Goal: Information Seeking & Learning: Learn about a topic

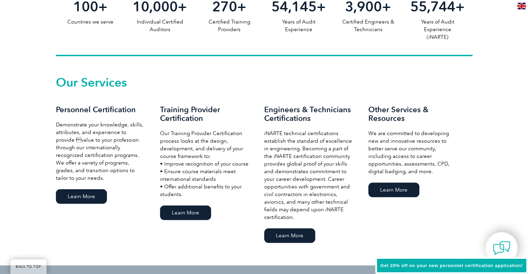
scroll to position [451, 0]
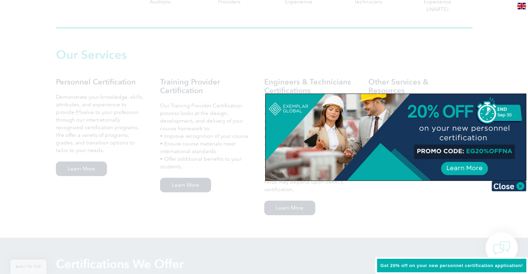
click at [457, 205] on div at bounding box center [264, 137] width 528 height 274
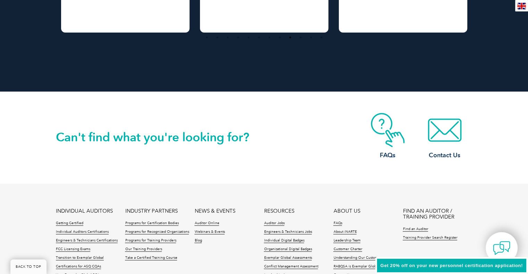
scroll to position [1629, 0]
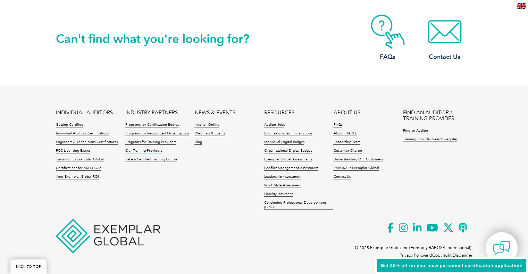
click at [153, 152] on link "Our Training Providers" at bounding box center [143, 151] width 37 height 5
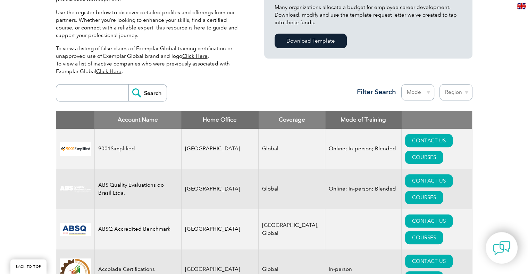
scroll to position [208, 0]
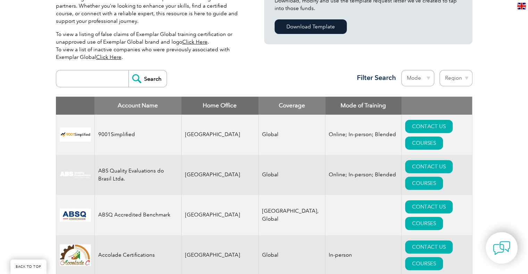
click at [91, 79] on input "search" at bounding box center [94, 78] width 69 height 17
type input "tnv"
click at [128, 70] on input "Search" at bounding box center [147, 78] width 38 height 17
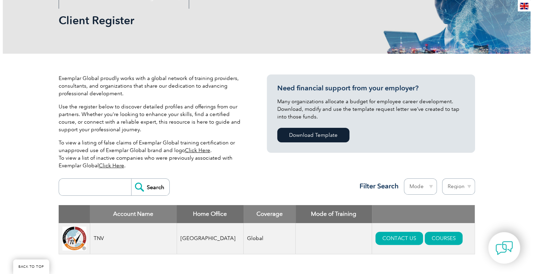
scroll to position [173, 0]
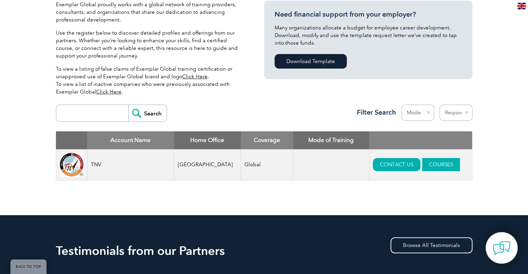
click at [431, 159] on link "COURSES" at bounding box center [441, 164] width 38 height 13
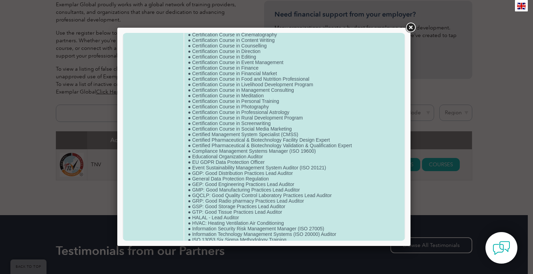
scroll to position [0, 0]
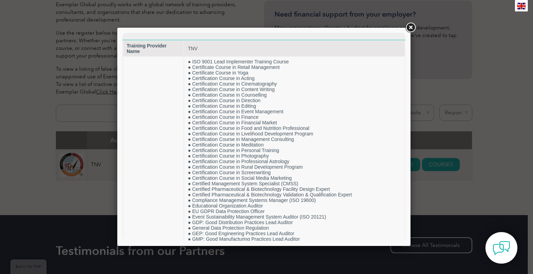
click at [39, 184] on div at bounding box center [266, 137] width 533 height 274
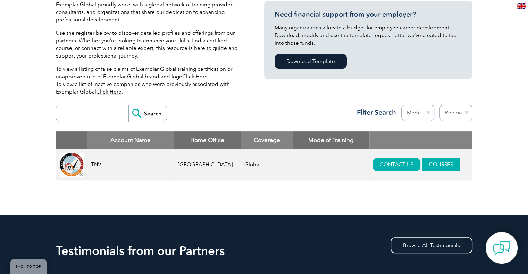
click at [422, 168] on link "COURSES" at bounding box center [441, 164] width 38 height 13
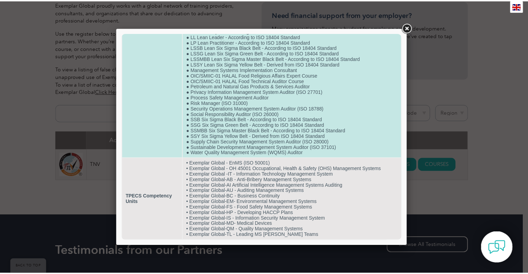
scroll to position [571, 0]
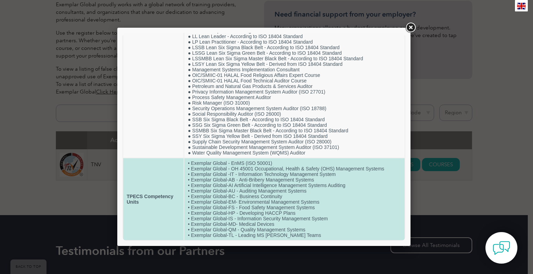
click at [297, 189] on td "• Exemplar Global - EnMS (ISO 50001) • Exemplar Global - OH 45001 Occupational,…" at bounding box center [294, 200] width 220 height 82
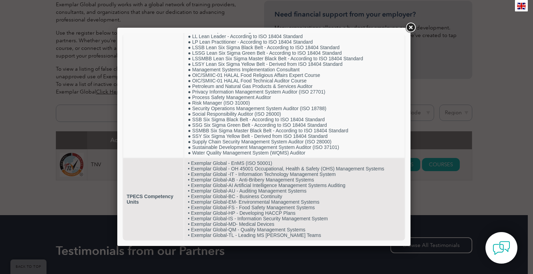
click at [408, 28] on link at bounding box center [410, 28] width 12 height 12
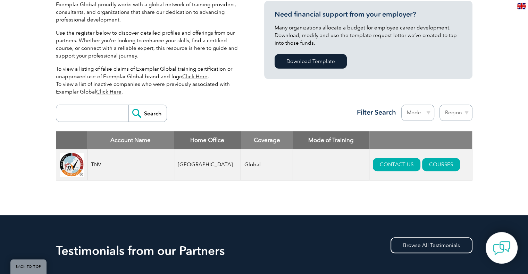
click at [88, 115] on input "search" at bounding box center [94, 113] width 69 height 17
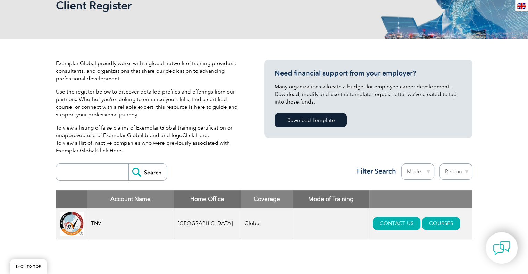
scroll to position [173, 0]
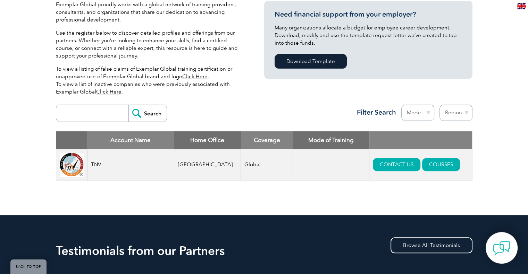
click at [87, 115] on input "search" at bounding box center [94, 113] width 69 height 17
type input "bsi"
click at [128, 105] on input "Search" at bounding box center [147, 113] width 38 height 17
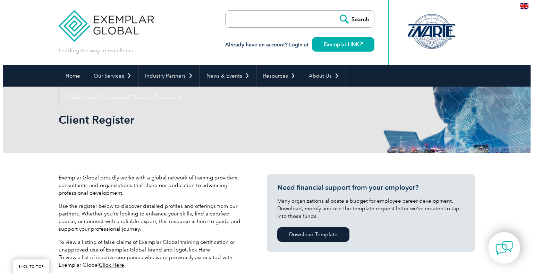
scroll to position [208, 0]
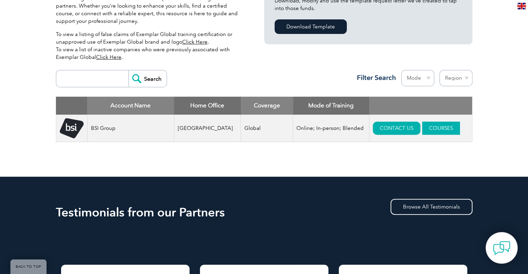
click at [422, 129] on link "COURSES" at bounding box center [441, 128] width 38 height 13
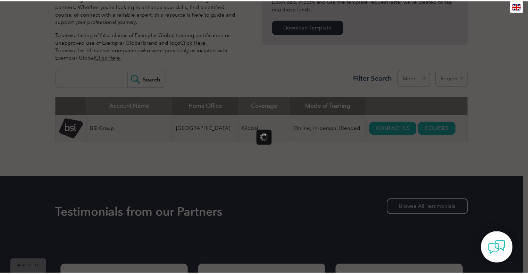
scroll to position [0, 0]
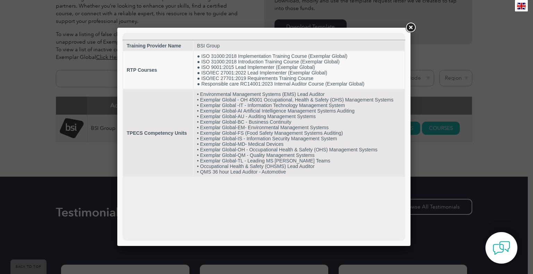
click at [408, 27] on link at bounding box center [410, 28] width 12 height 12
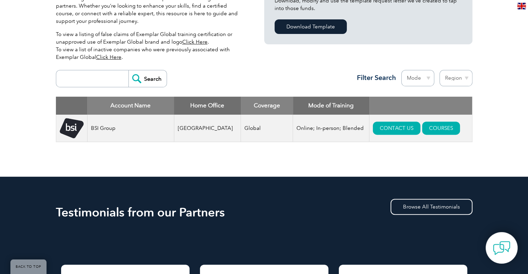
click at [110, 75] on input "search" at bounding box center [94, 78] width 69 height 17
type input "sirim"
click at [128, 70] on input "Search" at bounding box center [147, 78] width 38 height 17
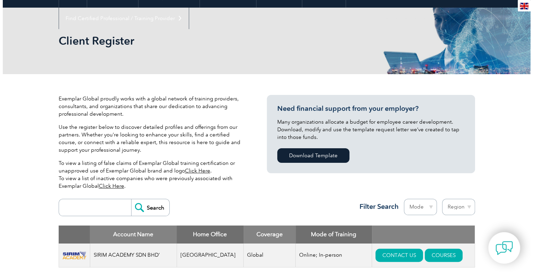
scroll to position [139, 0]
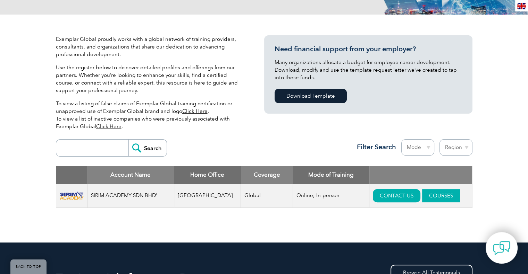
click at [422, 195] on link "COURSES" at bounding box center [441, 195] width 38 height 13
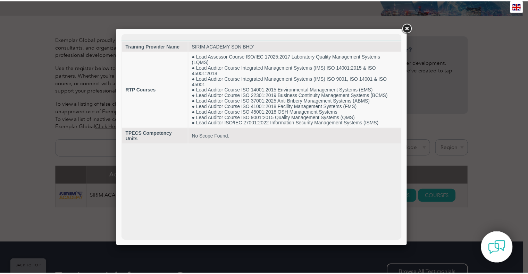
scroll to position [0, 0]
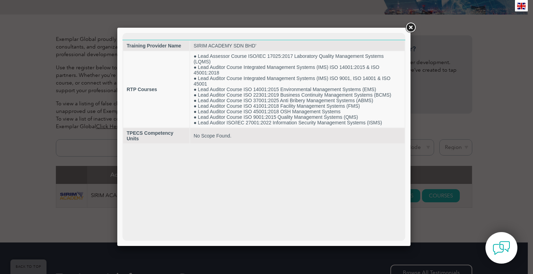
click at [408, 29] on link at bounding box center [410, 28] width 12 height 12
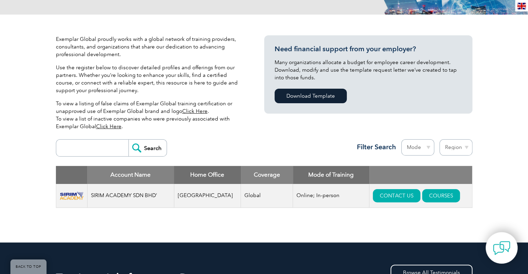
click at [83, 150] on input "search" at bounding box center [94, 148] width 69 height 17
type input "tuv nord"
click at [128, 140] on input "Search" at bounding box center [147, 148] width 38 height 17
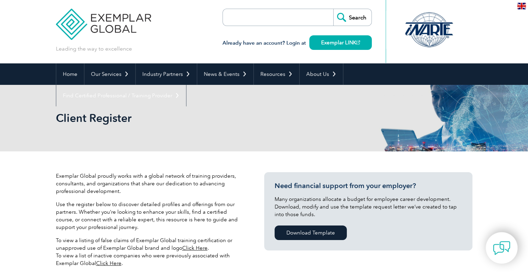
scroll to position [173, 0]
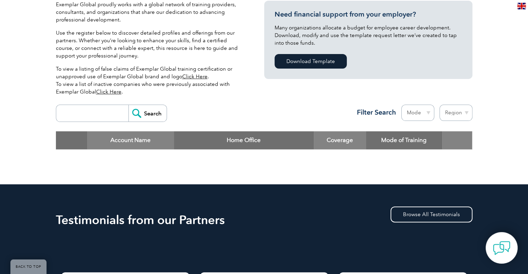
click at [79, 118] on input "search" at bounding box center [94, 113] width 69 height 17
type input "tuv"
click at [128, 105] on input "Search" at bounding box center [147, 113] width 38 height 17
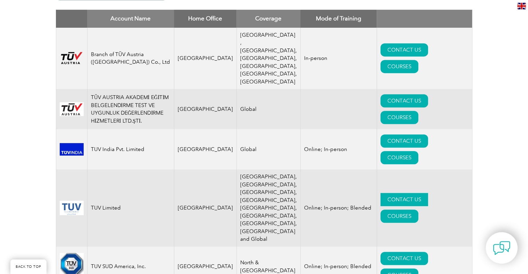
scroll to position [243, 0]
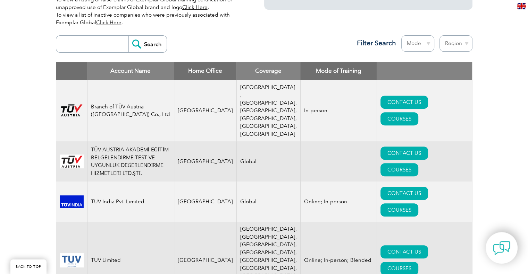
click at [94, 39] on input "search" at bounding box center [94, 44] width 69 height 17
type input "sgs"
click at [128, 36] on input "Search" at bounding box center [147, 44] width 38 height 17
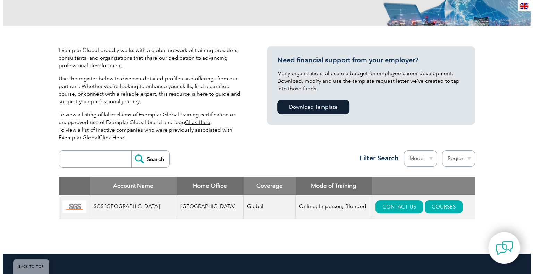
scroll to position [173, 0]
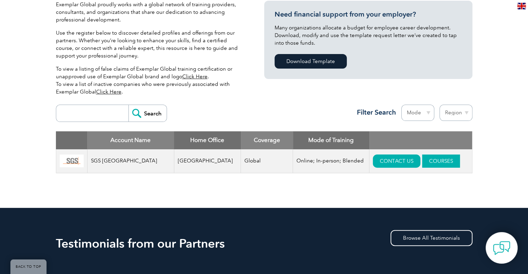
click at [430, 157] on link "COURSES" at bounding box center [441, 161] width 38 height 13
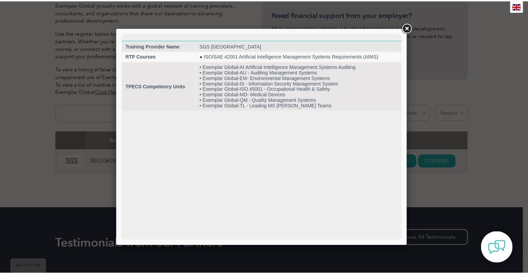
scroll to position [0, 0]
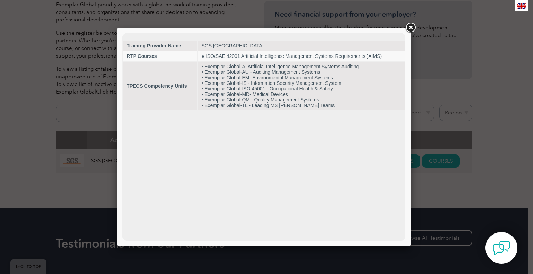
click at [95, 134] on div at bounding box center [266, 137] width 533 height 274
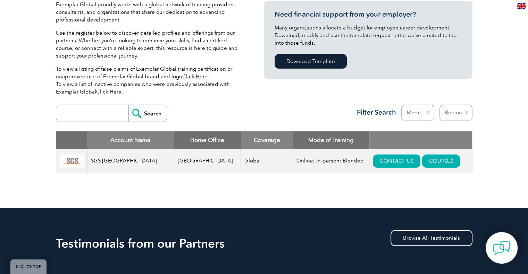
click at [76, 118] on input "search" at bounding box center [94, 113] width 69 height 17
type input "tnv"
click at [128, 105] on input "Search" at bounding box center [147, 113] width 38 height 17
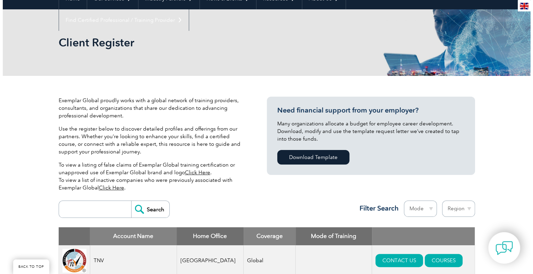
scroll to position [173, 0]
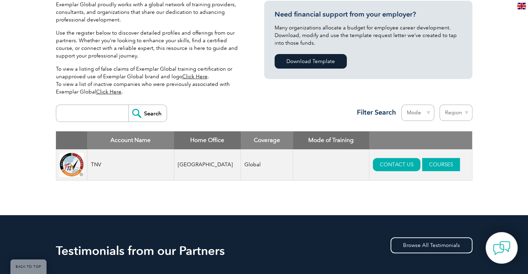
click at [428, 168] on link "COURSES" at bounding box center [441, 164] width 38 height 13
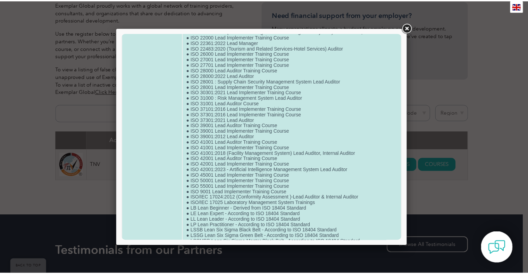
scroll to position [416, 0]
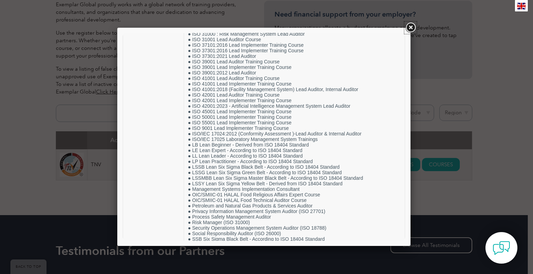
drag, startPoint x: 408, startPoint y: 27, endPoint x: 403, endPoint y: 31, distance: 6.4
click at [408, 27] on link at bounding box center [410, 28] width 12 height 12
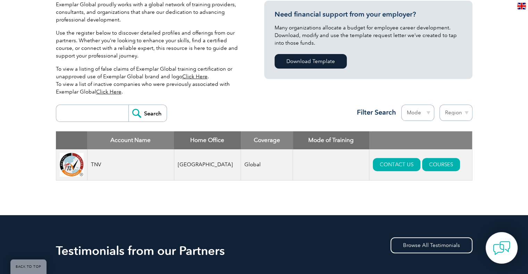
click at [94, 114] on input "search" at bounding box center [94, 113] width 69 height 17
type input "bueau"
click at [128, 105] on input "Search" at bounding box center [147, 113] width 38 height 17
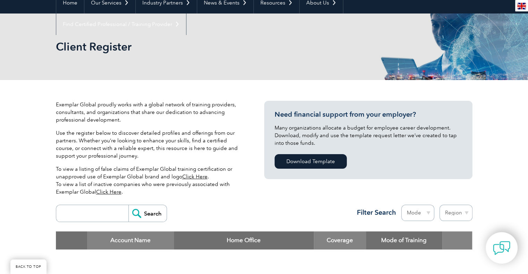
scroll to position [104, 0]
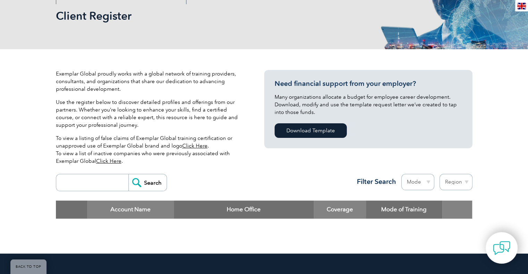
click at [85, 186] on input "search" at bounding box center [94, 182] width 69 height 17
type input "bureau"
click at [128, 174] on input "Search" at bounding box center [147, 182] width 38 height 17
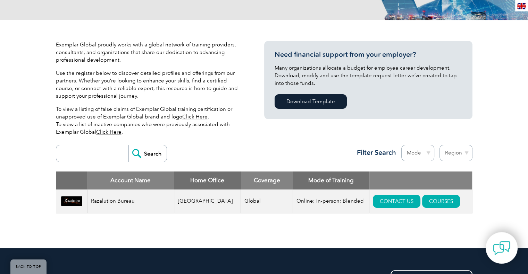
scroll to position [208, 0]
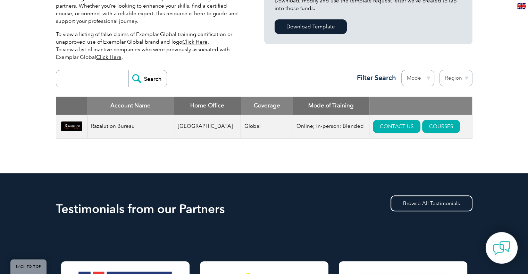
click at [75, 76] on input "search" at bounding box center [94, 78] width 69 height 17
type input "veritas"
click at [128, 70] on input "Search" at bounding box center [147, 78] width 38 height 17
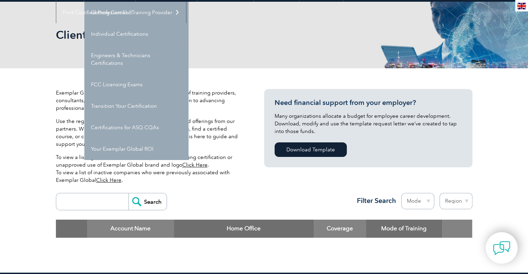
scroll to position [173, 0]
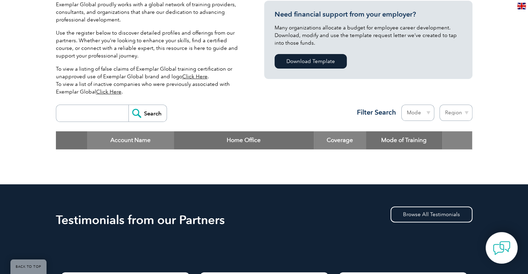
click at [82, 118] on input "search" at bounding box center [94, 113] width 69 height 17
click at [452, 113] on select "Region [GEOGRAPHIC_DATA] [GEOGRAPHIC_DATA] [GEOGRAPHIC_DATA] [GEOGRAPHIC_DATA] …" at bounding box center [455, 113] width 33 height 16
select select "[GEOGRAPHIC_DATA]"
click at [439, 105] on select "Region [GEOGRAPHIC_DATA] [GEOGRAPHIC_DATA] [GEOGRAPHIC_DATA] [GEOGRAPHIC_DATA] …" at bounding box center [455, 113] width 33 height 16
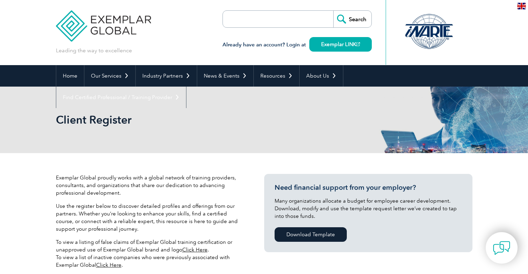
select select "[GEOGRAPHIC_DATA]"
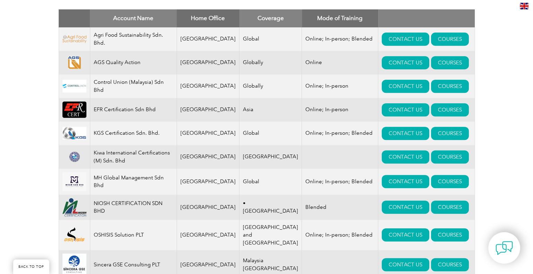
scroll to position [284, 0]
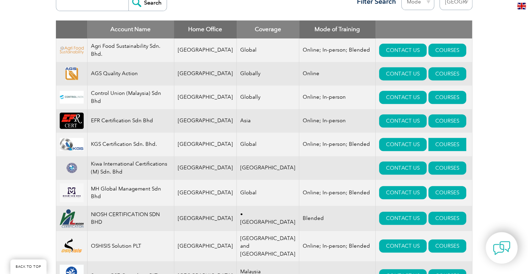
click at [432, 143] on link "COURSES" at bounding box center [447, 144] width 38 height 13
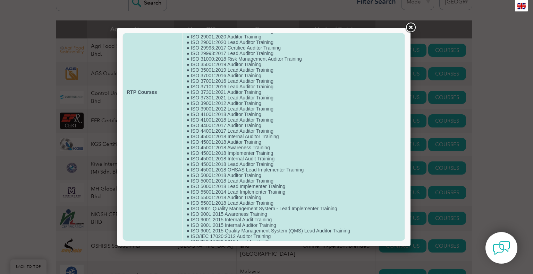
scroll to position [451, 0]
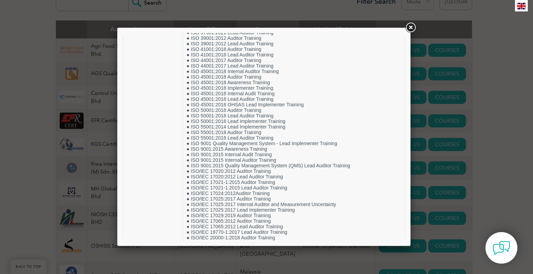
click at [410, 29] on link at bounding box center [410, 28] width 12 height 12
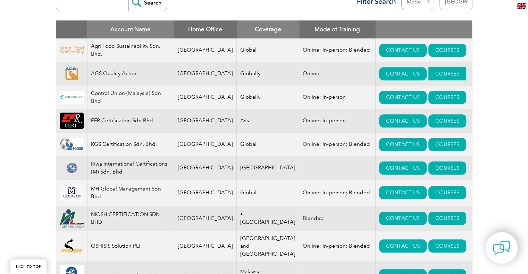
click at [438, 73] on link "COURSES" at bounding box center [447, 73] width 38 height 13
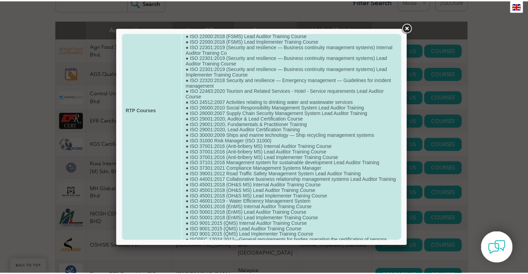
scroll to position [312, 0]
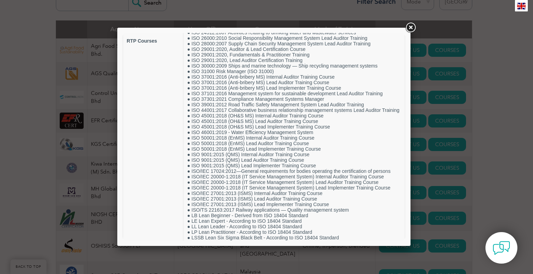
click at [409, 24] on link at bounding box center [410, 28] width 12 height 12
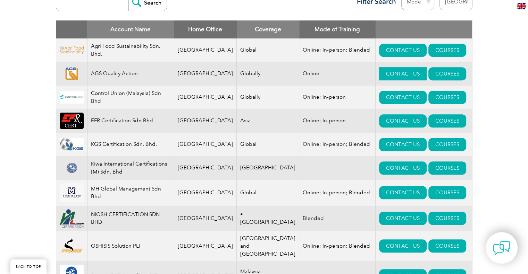
click at [379, 70] on link "CONTACT US" at bounding box center [403, 73] width 48 height 13
drag, startPoint x: 92, startPoint y: 73, endPoint x: 136, endPoint y: 75, distance: 43.7
click at [136, 75] on td "AGS Quality Action" at bounding box center [130, 74] width 87 height 24
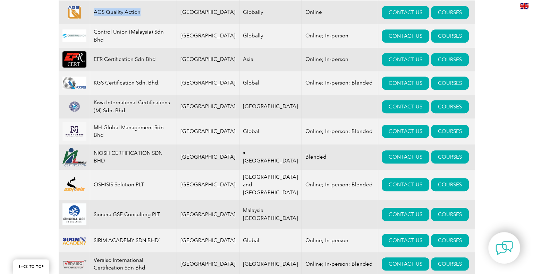
scroll to position [354, 0]
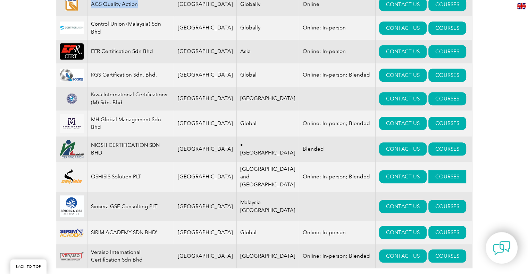
click at [428, 175] on link "COURSES" at bounding box center [447, 176] width 38 height 13
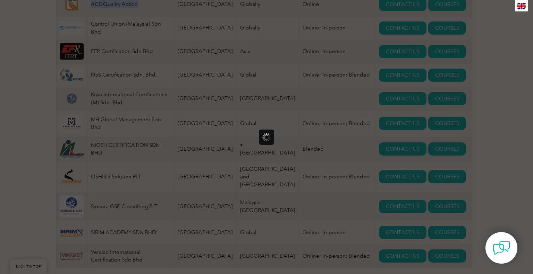
scroll to position [0, 0]
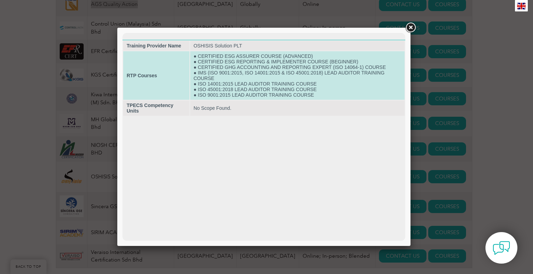
click at [136, 77] on strong "RTP Courses" at bounding box center [142, 76] width 31 height 6
click at [236, 90] on td "● CERTIFIED ESG ASSURER COURSE (ADVANCED) ● CERTIFIED ESG REPORTING & IMPLEMENT…" at bounding box center [297, 75] width 214 height 49
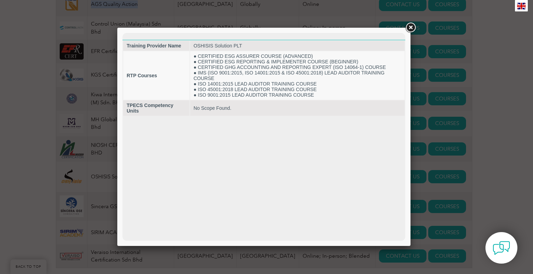
click at [408, 24] on link at bounding box center [410, 28] width 12 height 12
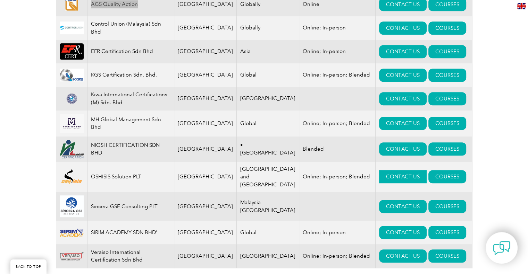
click at [379, 178] on link "CONTACT US" at bounding box center [403, 176] width 48 height 13
click at [434, 124] on link "COURSES" at bounding box center [447, 123] width 38 height 13
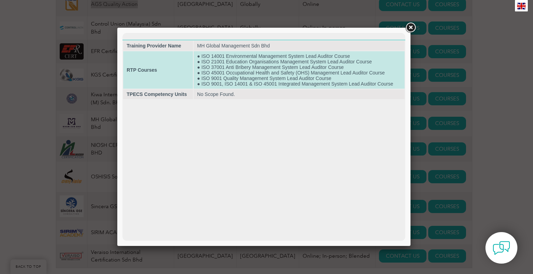
click at [259, 85] on td "● ISO 14001 Environmental Management System Lead Auditor Course ● ISO 21001 Edu…" at bounding box center [299, 69] width 211 height 37
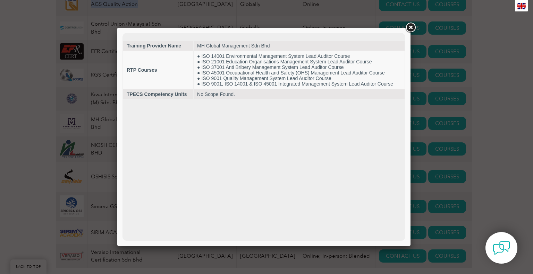
click at [408, 27] on link at bounding box center [410, 28] width 12 height 12
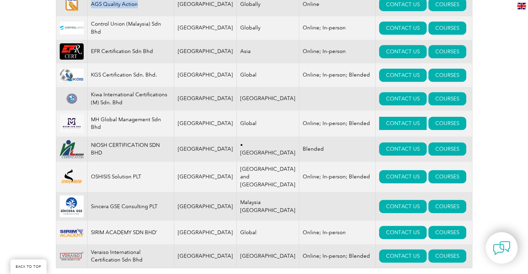
click at [379, 118] on link "CONTACT US" at bounding box center [403, 123] width 48 height 13
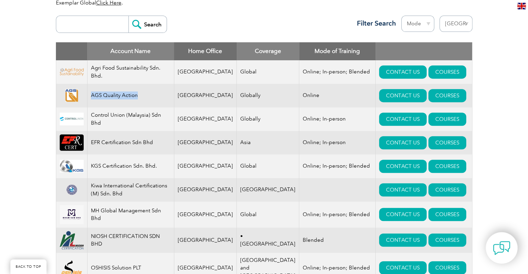
scroll to position [215, 0]
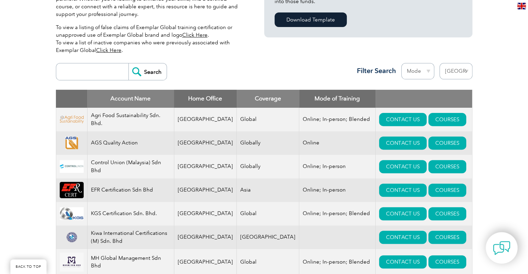
click at [104, 73] on input "search" at bounding box center [94, 71] width 69 height 17
type input "cdg"
click at [455, 70] on select "Region Australia Bahrain Bangladesh Brazil Canada Colombia Dominican Republic E…" at bounding box center [455, 71] width 33 height 16
select select
click at [439, 63] on select "Region Australia Bahrain Bangladesh Brazil Canada Colombia Dominican Republic E…" at bounding box center [455, 71] width 33 height 16
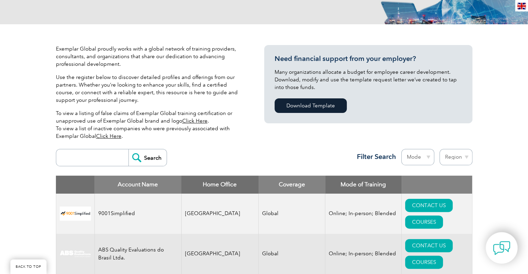
scroll to position [173, 0]
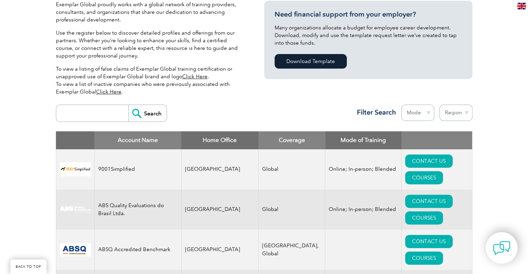
click at [93, 111] on input "search" at bounding box center [94, 113] width 69 height 17
type input "cdg"
click at [128, 105] on input "Search" at bounding box center [147, 113] width 38 height 17
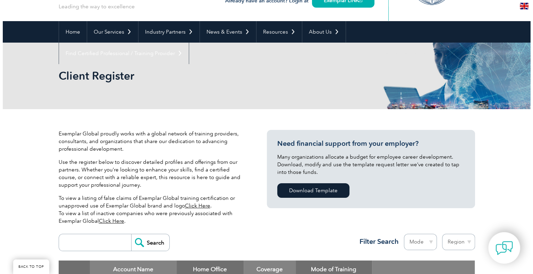
scroll to position [139, 0]
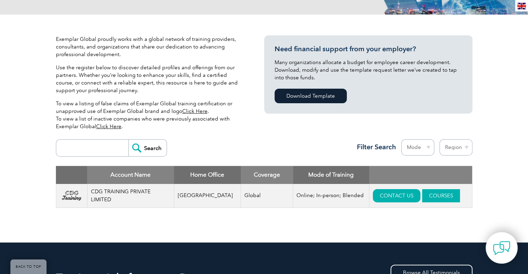
click at [430, 194] on link "COURSES" at bounding box center [441, 195] width 38 height 13
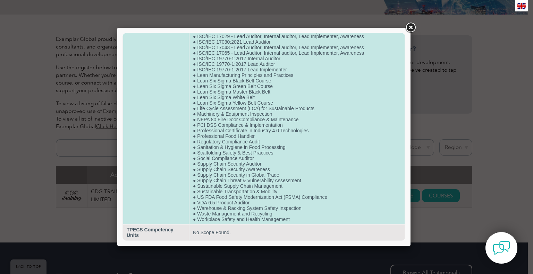
scroll to position [1451, 0]
